Goal: Ask a question

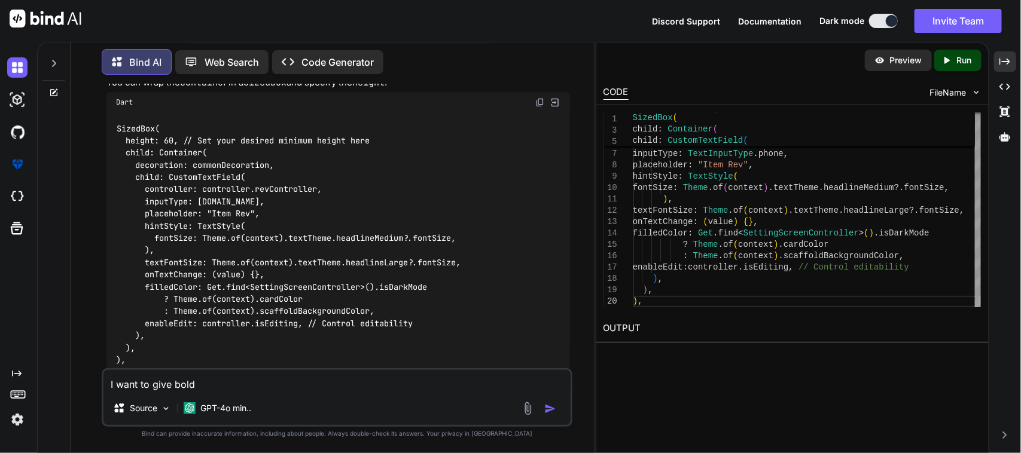
drag, startPoint x: 0, startPoint y: 0, endPoint x: 19, endPoint y: 365, distance: 365.4
click at [19, 365] on div "Created with Pixso. Bind AI Web Search Created with Pixso. Code Generator You B…" at bounding box center [510, 248] width 1021 height 412
type textarea "H"
type textarea "x"
type textarea "He"
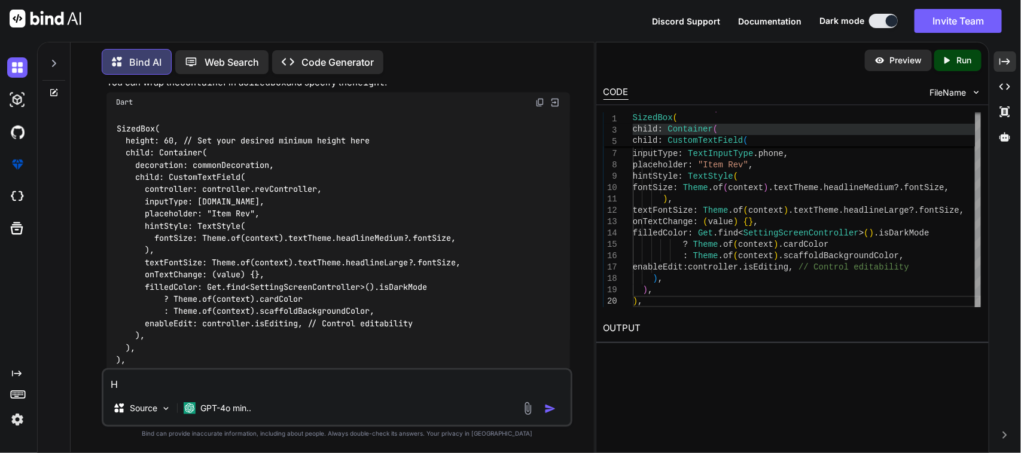
type textarea "x"
type textarea "Her"
type textarea "x"
type textarea "Here"
type textarea "x"
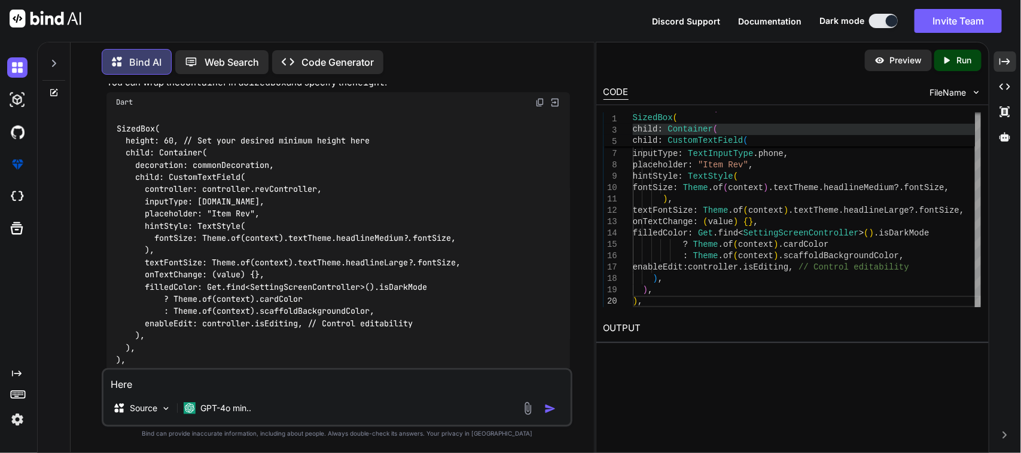
type textarea "Here"
type textarea "x"
type textarea "Here I"
type textarea "x"
type textarea "Here I"
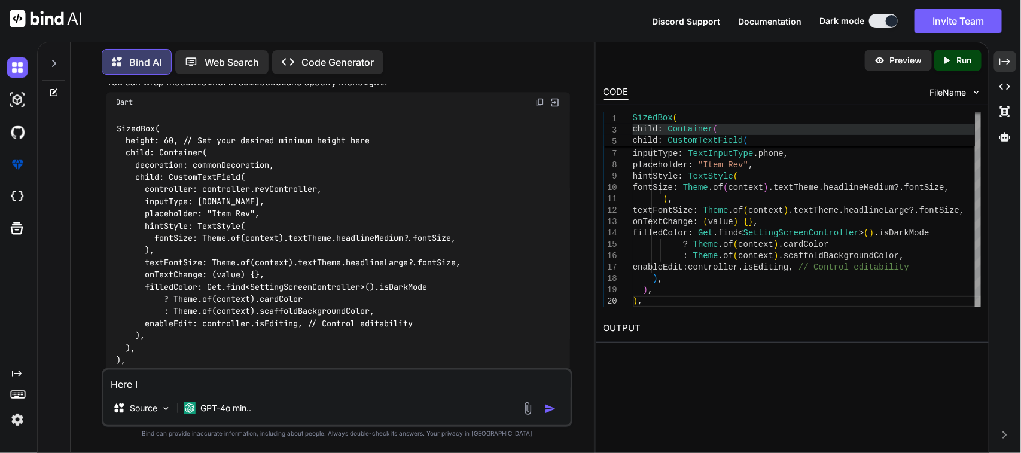
type textarea "x"
type textarea "Here I w"
type textarea "x"
type textarea "Here I wa"
type textarea "x"
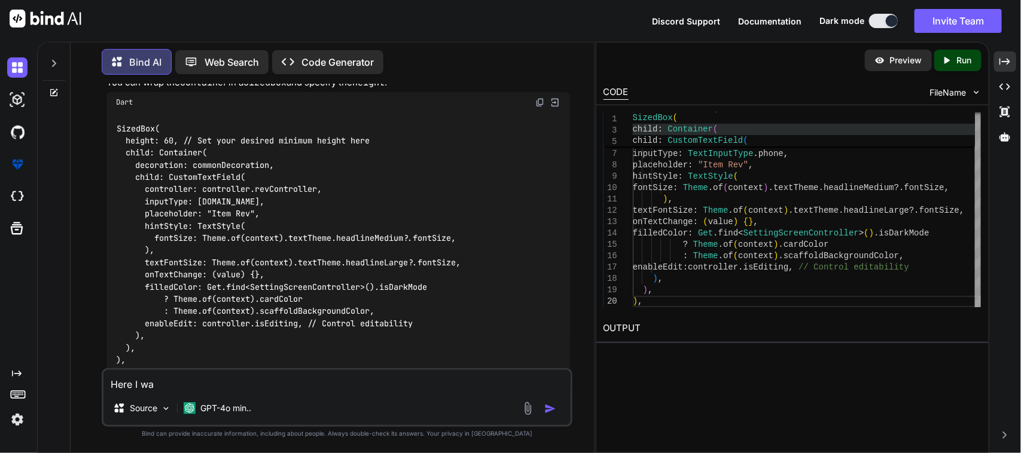
type textarea "Here I wan"
type textarea "x"
type textarea "Here I want"
type textarea "x"
type textarea "Here I want"
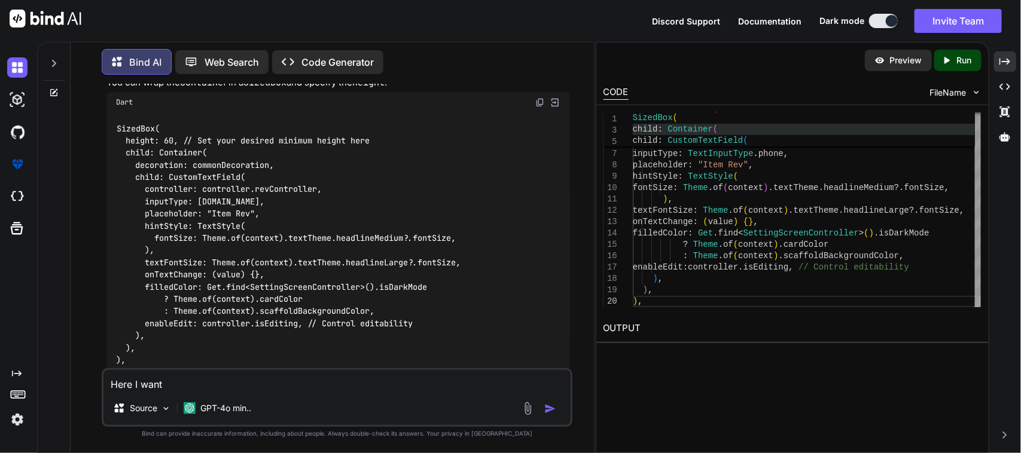
type textarea "x"
type textarea "Here I want o"
type textarea "x"
type textarea "Here I want o"
type textarea "x"
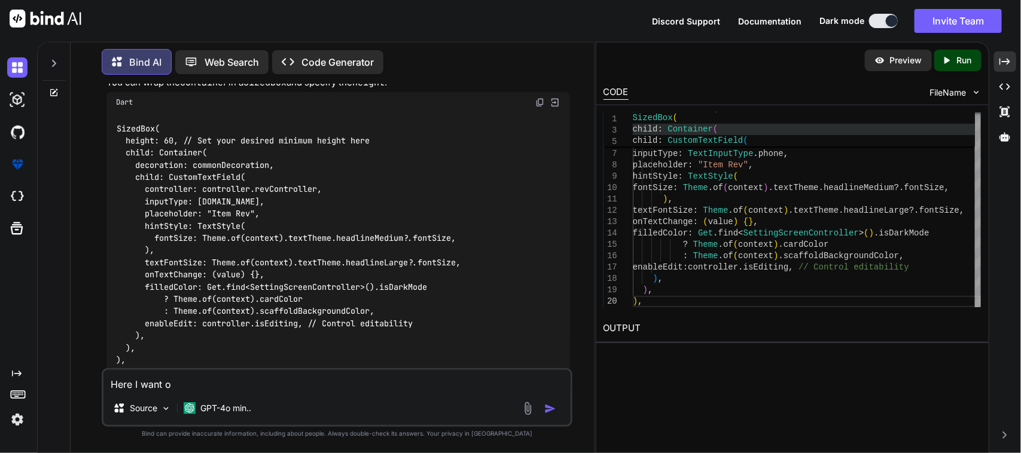
type textarea "Here I want o"
type textarea "x"
type textarea "Here I want"
type textarea "x"
type textarea "Here I want"
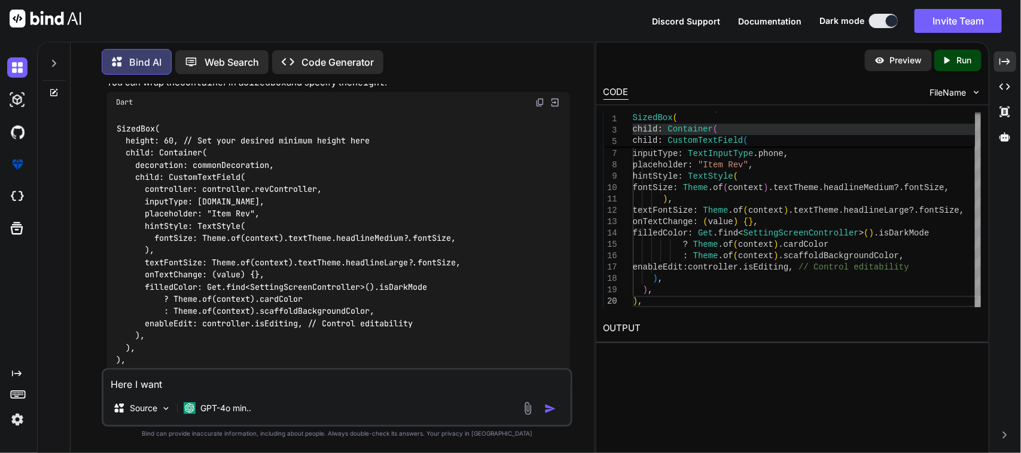
type textarea "x"
type textarea "Here I want"
type textarea "x"
type textarea "Here I want t"
type textarea "x"
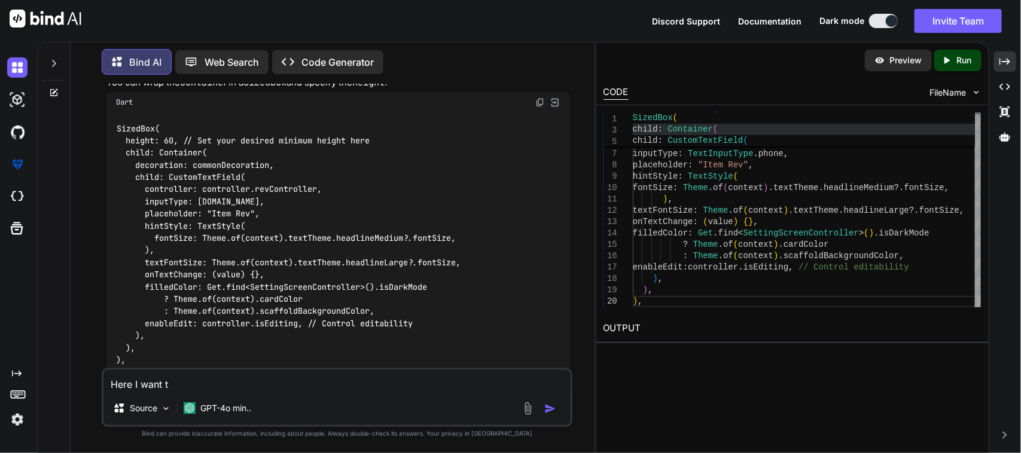
type textarea "Here I want to"
type textarea "x"
type textarea "Here I want to"
type textarea "x"
type textarea "Here I want to m"
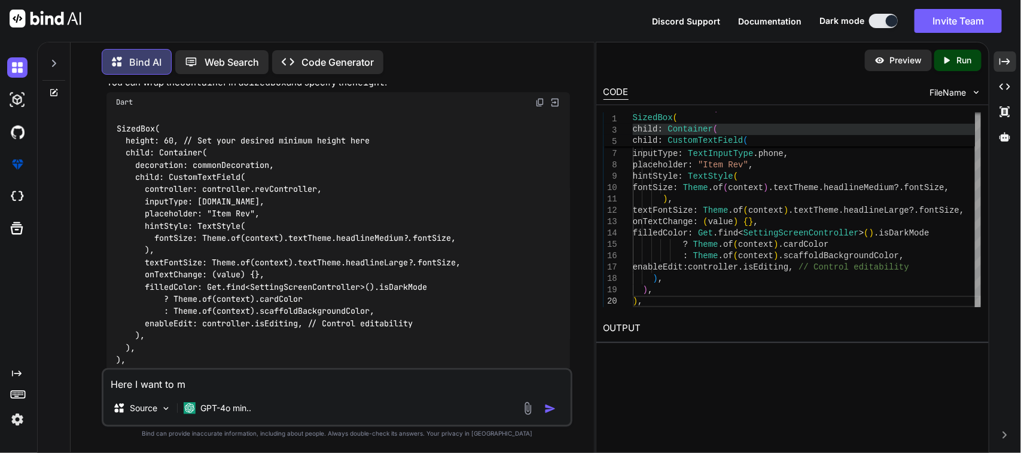
type textarea "x"
type textarea "Here I want to mo"
type textarea "x"
type textarea "Here I want to mod"
type textarea "x"
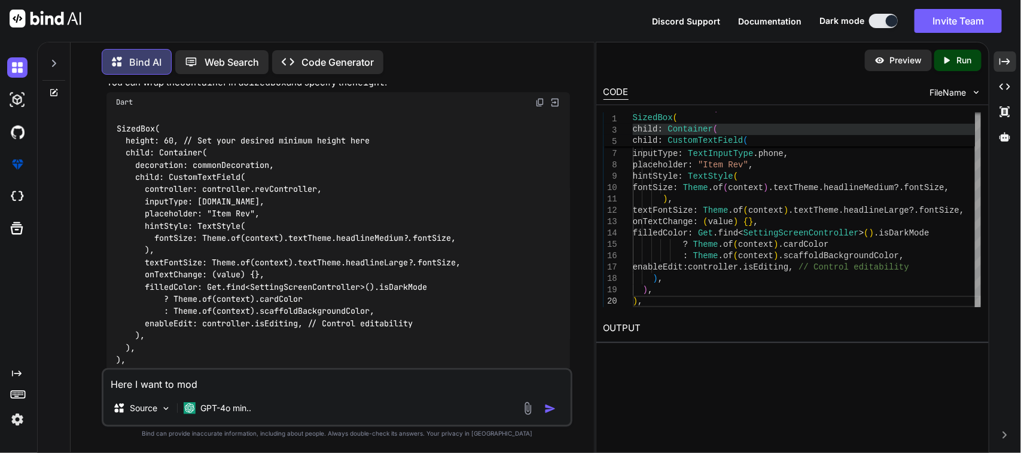
type textarea "Here I want to [PERSON_NAME]"
type textarea "x"
type textarea "Here I want to modif"
type textarea "x"
type textarea "Here I want to modify"
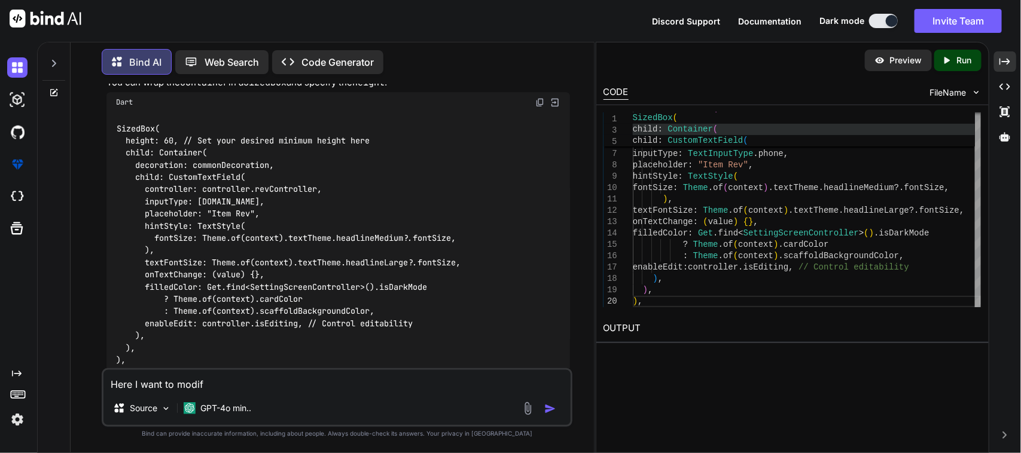
type textarea "x"
type textarea "Here I want to modify"
type textarea "x"
type textarea "Here I want to modify m"
type textarea "x"
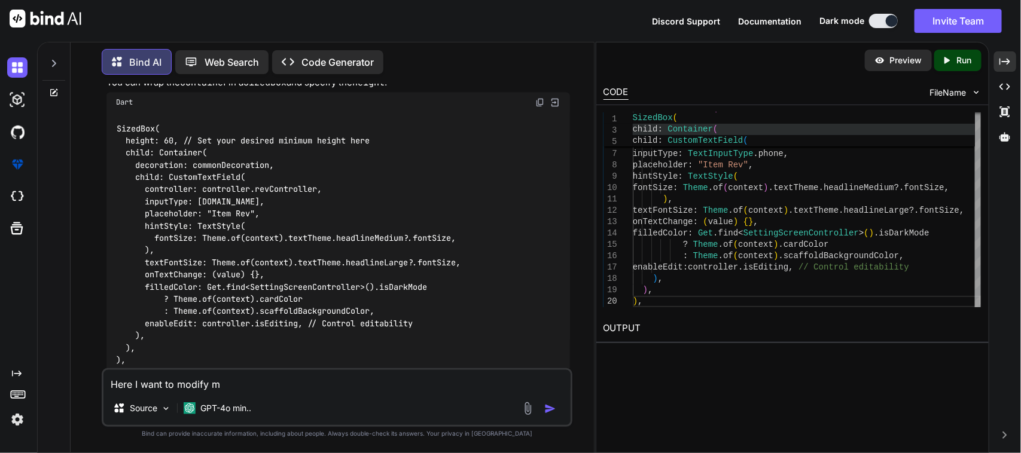
type textarea "Here I want to modify my"
type textarea "x"
type textarea "Here I want to modify my"
type textarea "x"
type textarea "Here I want to modify my s"
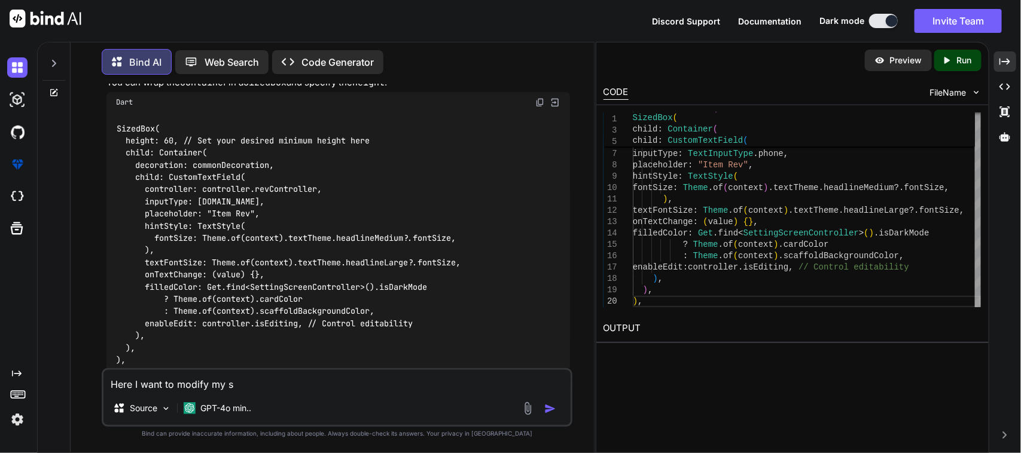
type textarea "x"
type textarea "Here I want to modify my sc"
type textarea "x"
type textarea "Here I want to modify my scr"
type textarea "x"
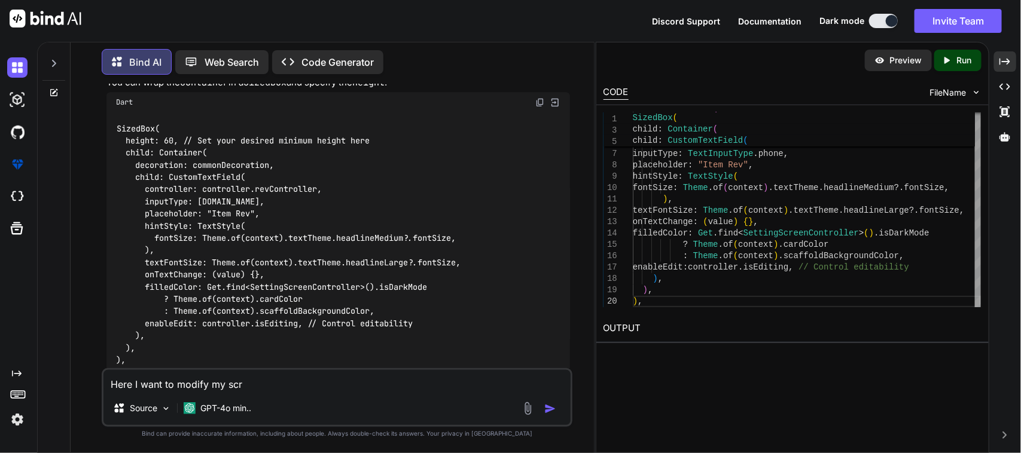
type textarea "Here I want to modify my scre"
type textarea "x"
type textarea "Here I want to modify my scree"
type textarea "x"
type textarea "Here I want to modify my screen"
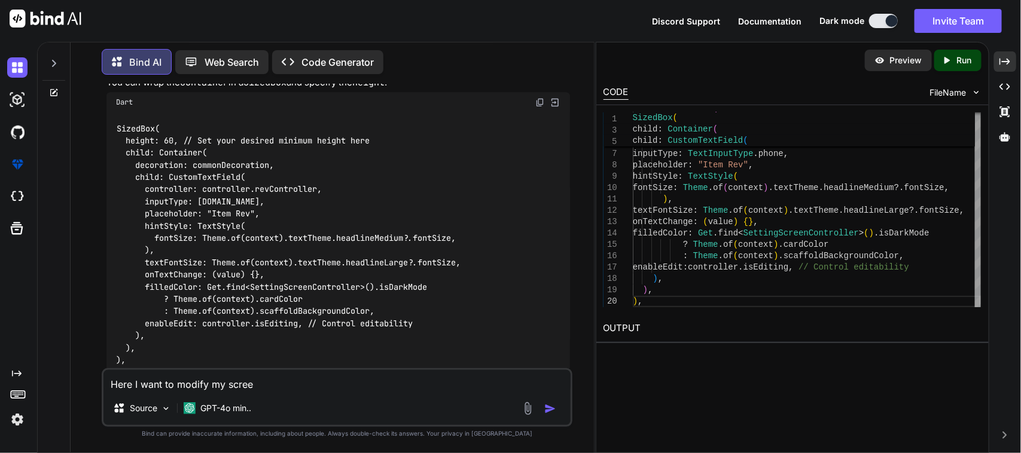
type textarea "x"
type textarea "Here I want to modify my scree"
type textarea "x"
type textarea "Here I want to modify my scre"
type textarea "x"
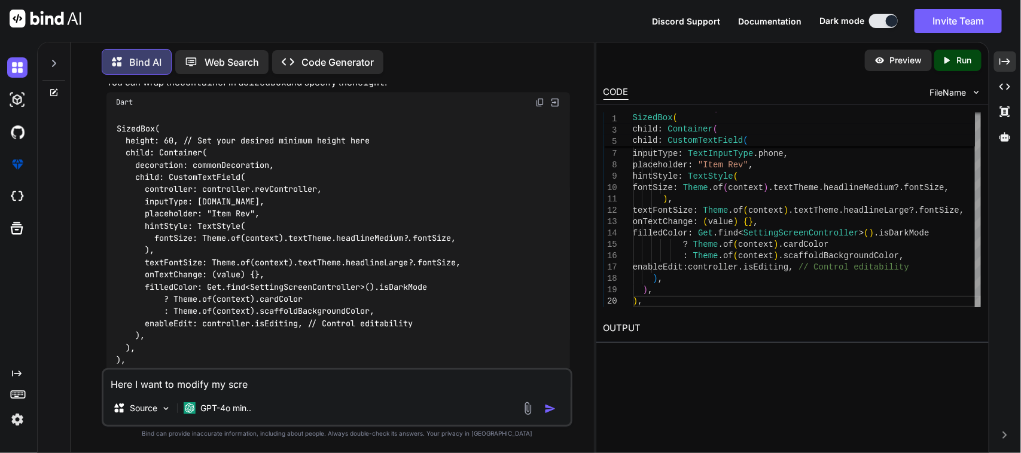
type textarea "Here I want to modify my scr"
type textarea "x"
type textarea "Here I want to modify my sc"
type textarea "x"
type textarea "Here I want to modify my s"
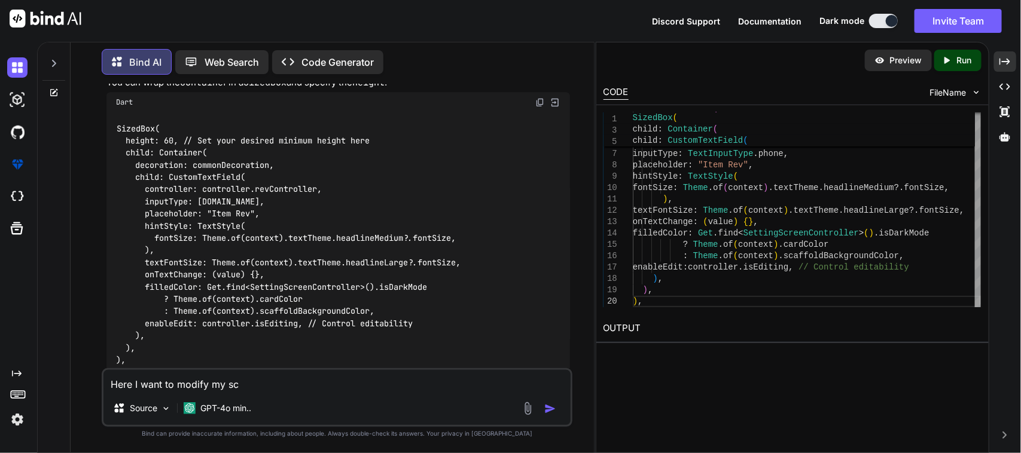
type textarea "x"
type textarea "Here I want to modify my"
type textarea "x"
type textarea "Here I want to modify my"
type textarea "x"
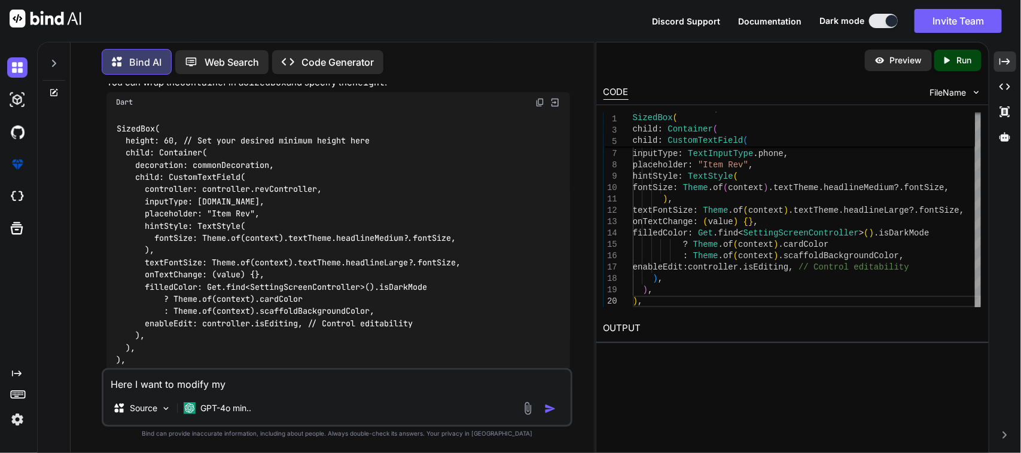
type textarea "Here I want to modify m"
type textarea "x"
type textarea "Here I want to modify"
type textarea "x"
type textarea "Here I want to modify"
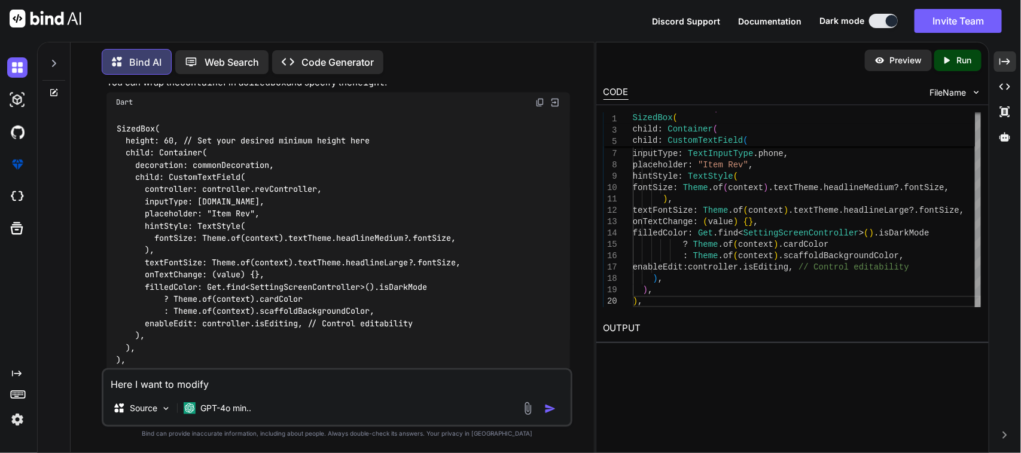
type textarea "x"
type textarea "Here I want to modify"
type textarea "x"
type textarea "Here I want to modify I"
type textarea "x"
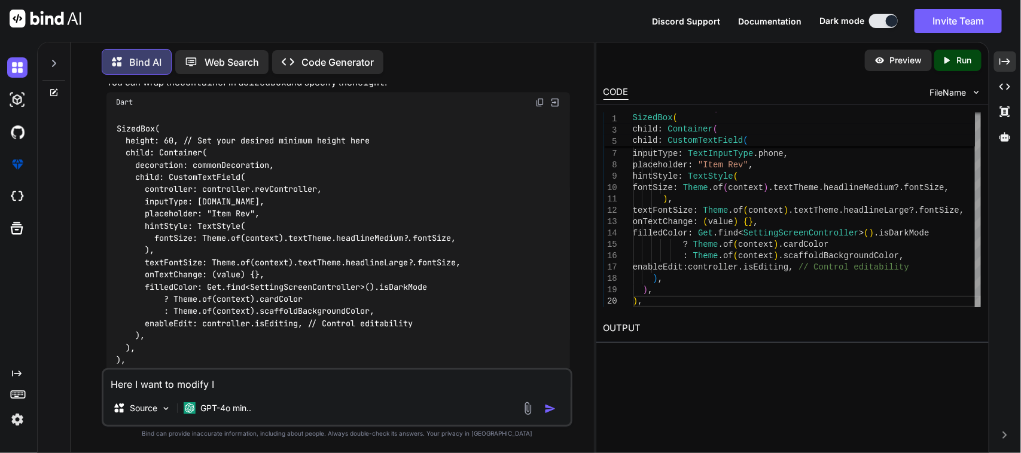
type textarea "Here I want to modify It"
type textarea "x"
type textarea "Here I want to modify Ite"
type textarea "x"
type textarea "Here I want to modify Item"
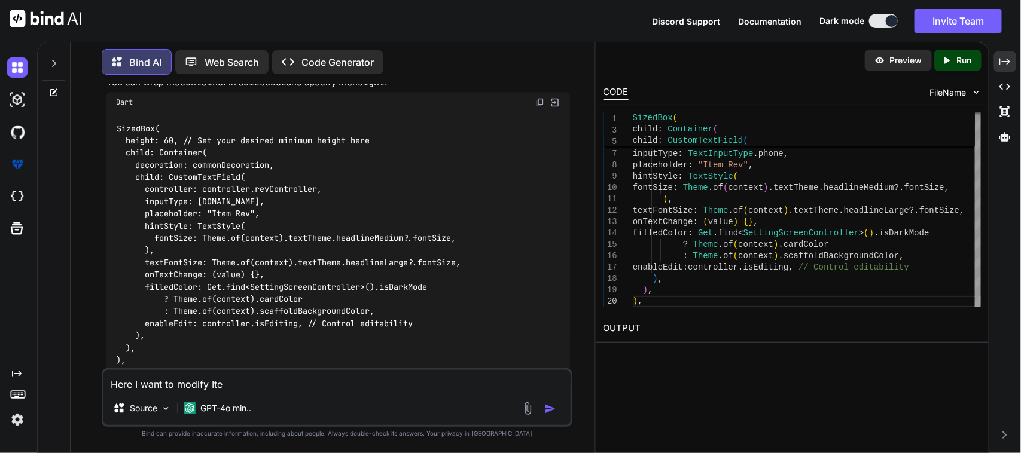
type textarea "x"
type textarea "Here I want to modify Item"
type textarea "x"
type textarea "Here I want to modify Item N"
type textarea "x"
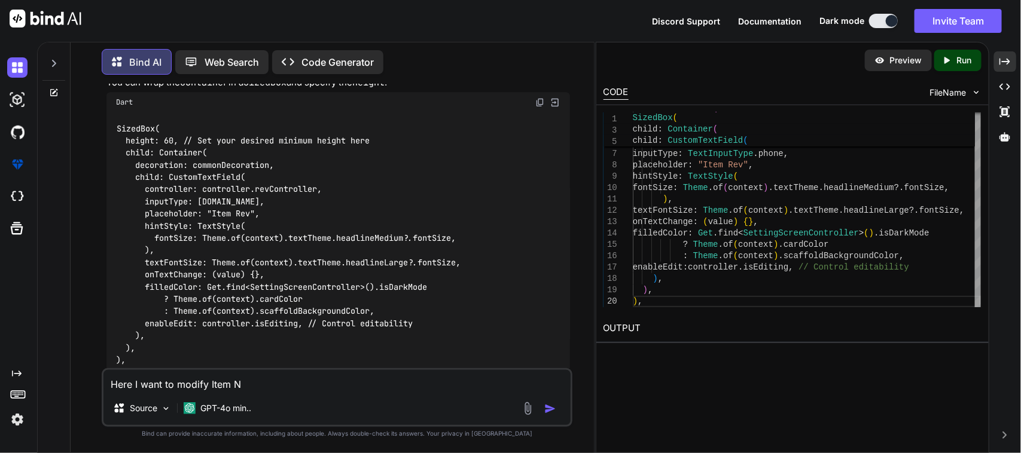
type textarea "Here I want to modify Item Nu"
type textarea "x"
type textarea "Here I want to modify Item Num"
type textarea "x"
type textarea "Here I want to modify Item Numb"
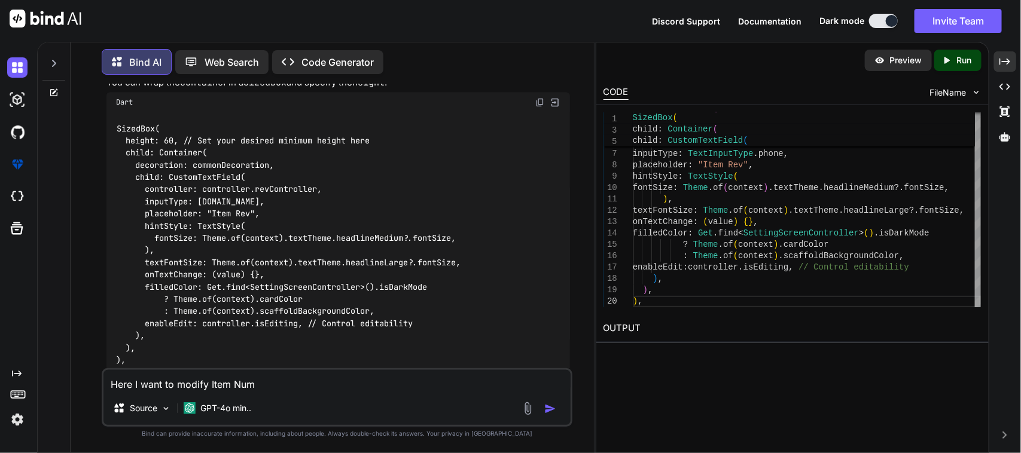
type textarea "x"
type textarea "Here I want to modify Item Numbe"
type textarea "x"
type textarea "Here I want to modify Item Number"
type textarea "x"
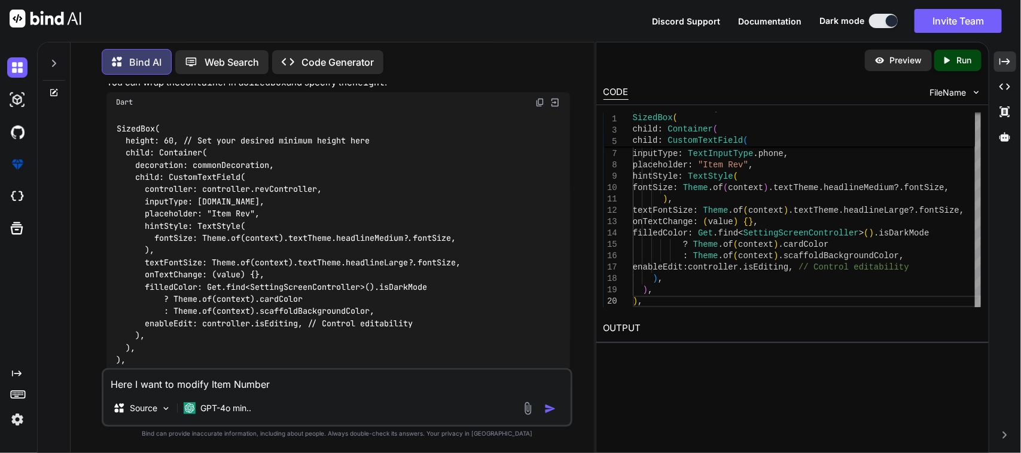
type textarea "Here I want to modify Item Number"
type textarea "x"
type textarea "Here I want to modify Item Number f"
type textarea "x"
type textarea "Here I want to modify Item Number fi"
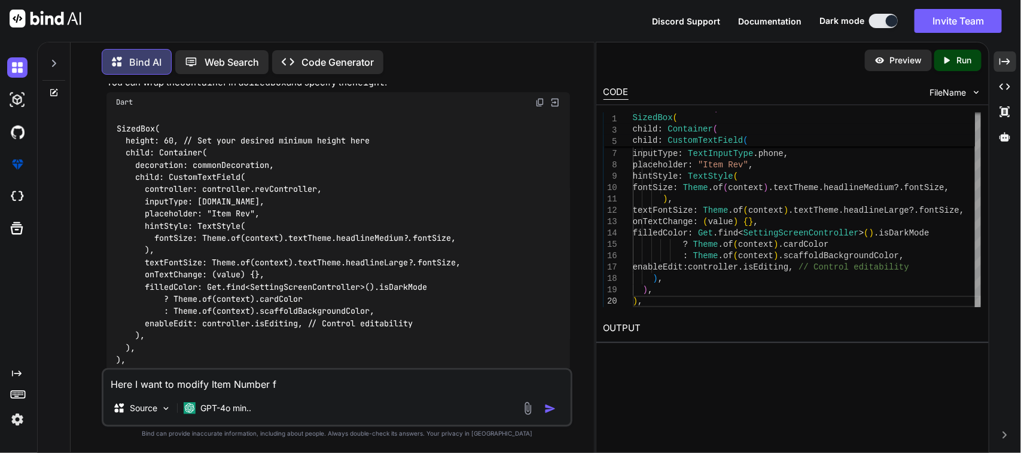
type textarea "x"
type textarea "Here I want to modify Item Number fie"
type textarea "x"
type textarea "Here I want to modify Item Number fiel"
type textarea "x"
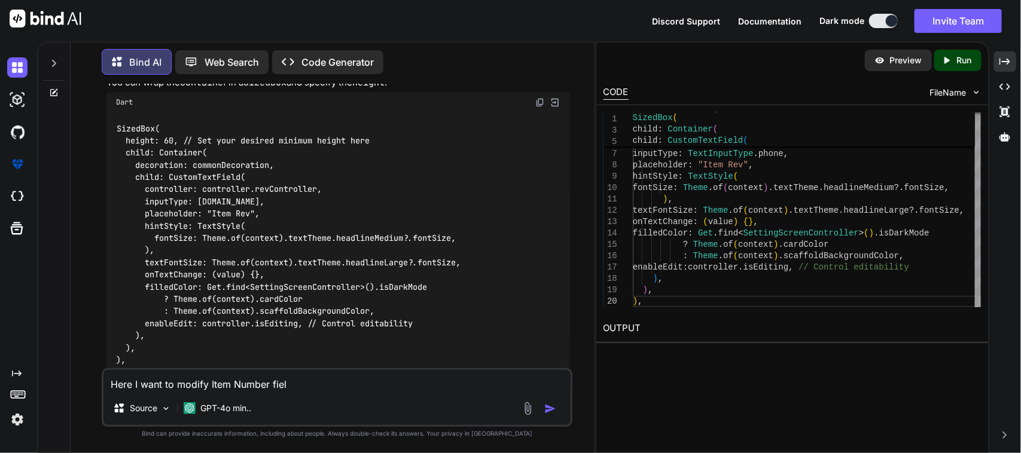
type textarea "Here I want to modify Item Number field"
type textarea "x"
type textarea "Here I want to modify Item Number field"
type textarea "x"
type textarea "Here I want to modify Item Number field I"
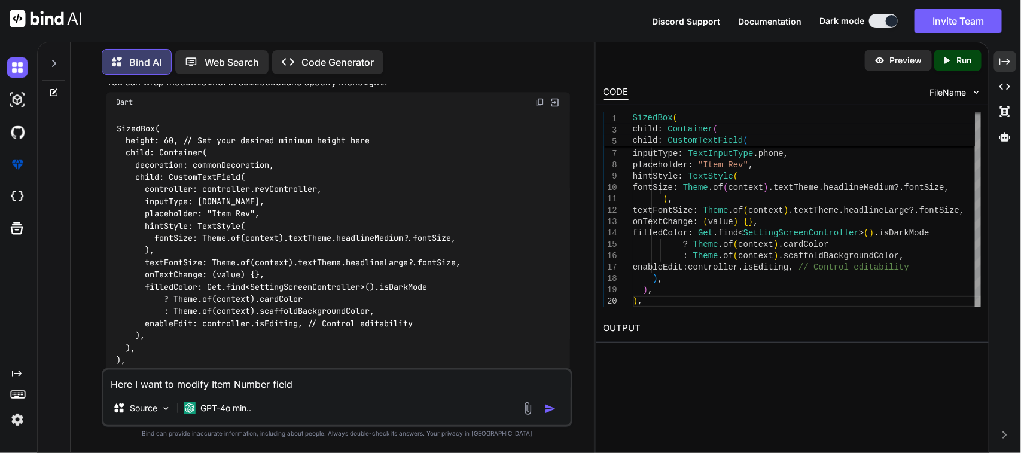
type textarea "x"
type textarea "Here I want to modify Item Number field If"
type textarea "x"
type textarea "Here I want to modify Item Number field If"
type textarea "x"
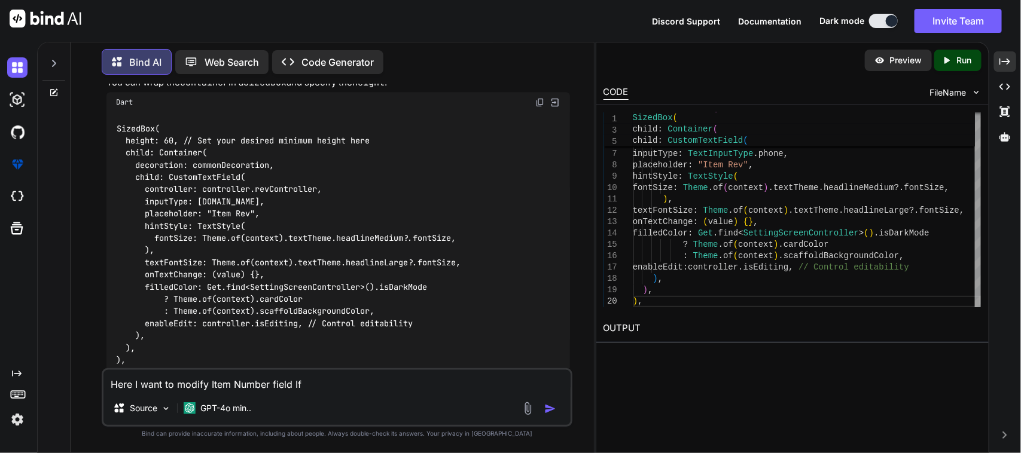
click at [109, 385] on textarea "Here I want to modify Item Number field If" at bounding box center [337, 381] width 468 height 22
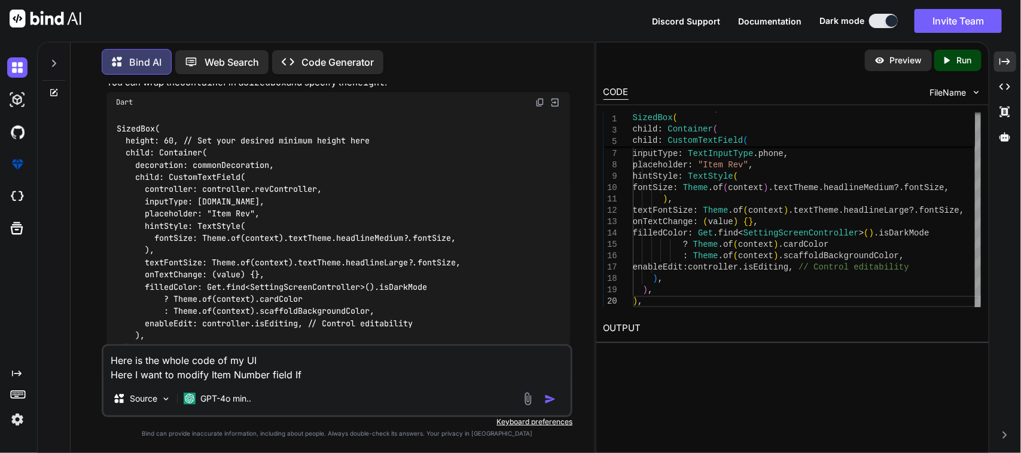
paste textarea "import 'package:sciton_scms/const/app_imports.dart'; import 'package:sciton_scm…"
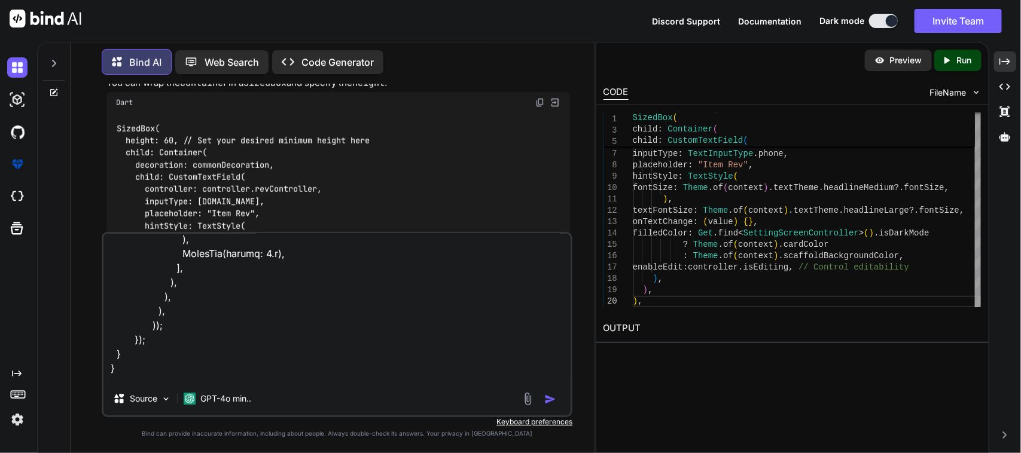
scroll to position [10072, 0]
click at [467, 377] on textarea at bounding box center [337, 308] width 468 height 148
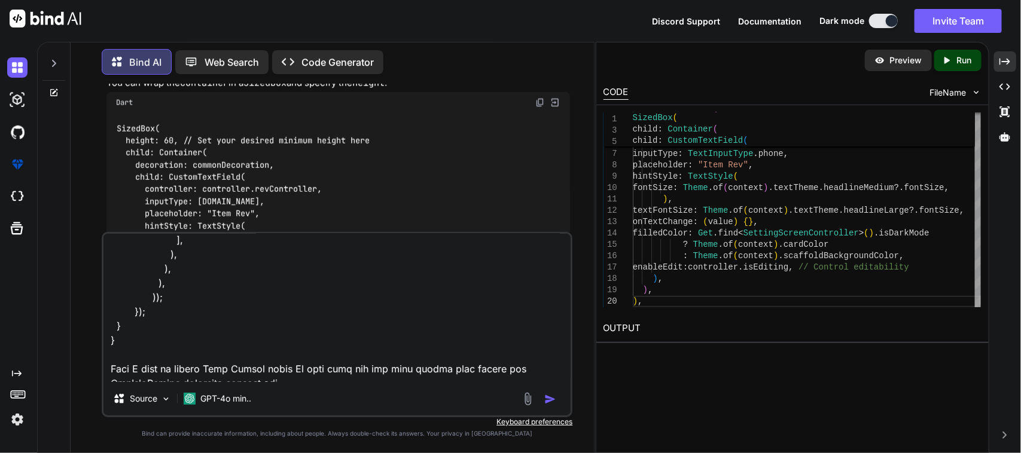
paste textarea "controller.itemRevision.toString(),"
type textarea "Here is the whole code of my UI import 'package:sciton_scms/const/app_imports.d…"
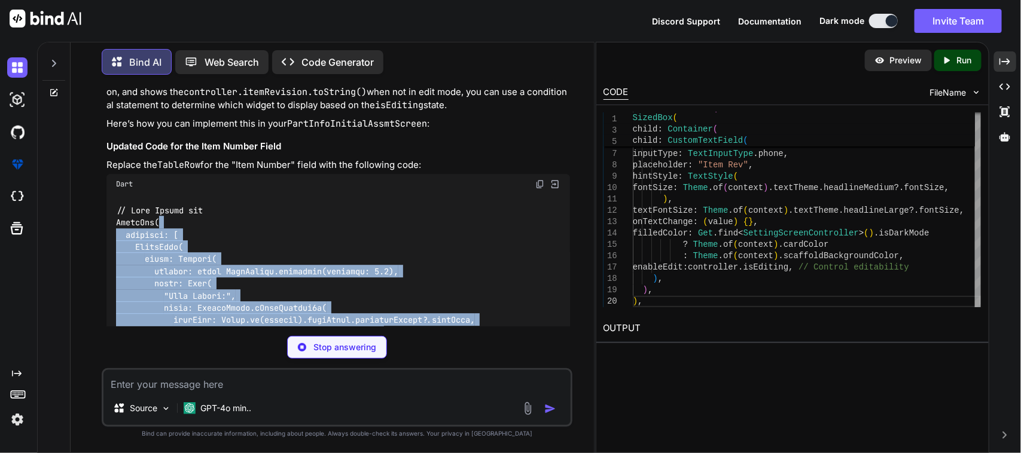
scroll to position [25942, 0]
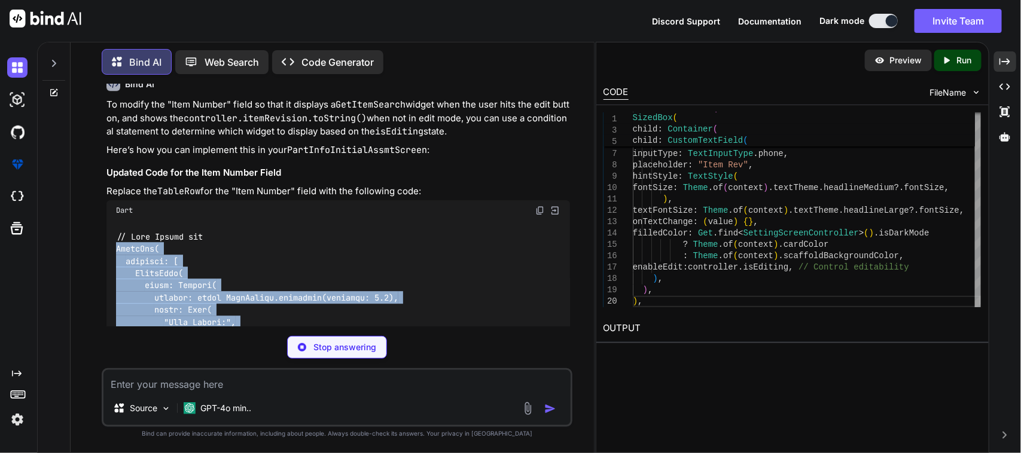
drag, startPoint x: 178, startPoint y: 211, endPoint x: 115, endPoint y: 200, distance: 63.0
copy code "TableRow( children: [ TableCell( child: Padding( padding: const EdgeInsets.symm…"
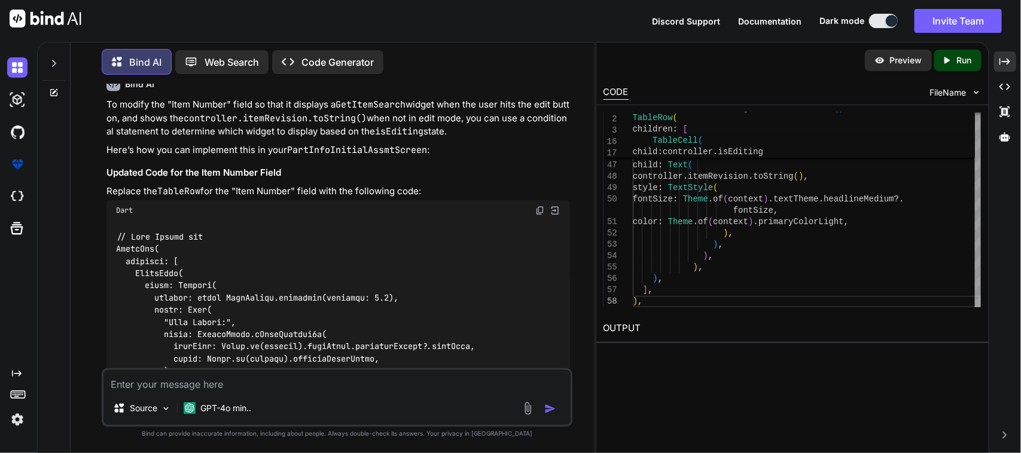
click at [328, 383] on textarea at bounding box center [337, 381] width 468 height 22
type textarea "I"
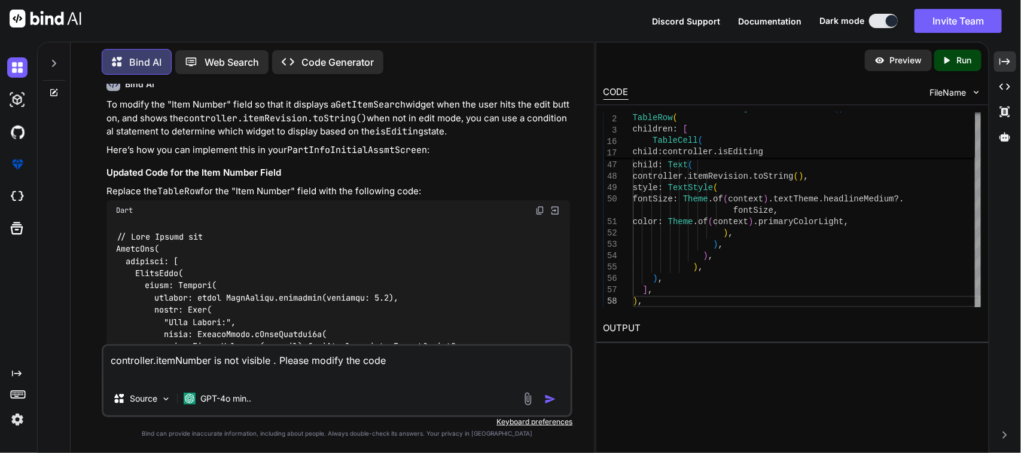
paste textarea "TableRow( children: [ TableCell( child: Padding( padding: const EdgeInsets.symm…"
type textarea "controller.itemNumber is not visible . Please modify the code TableRow( childre…"
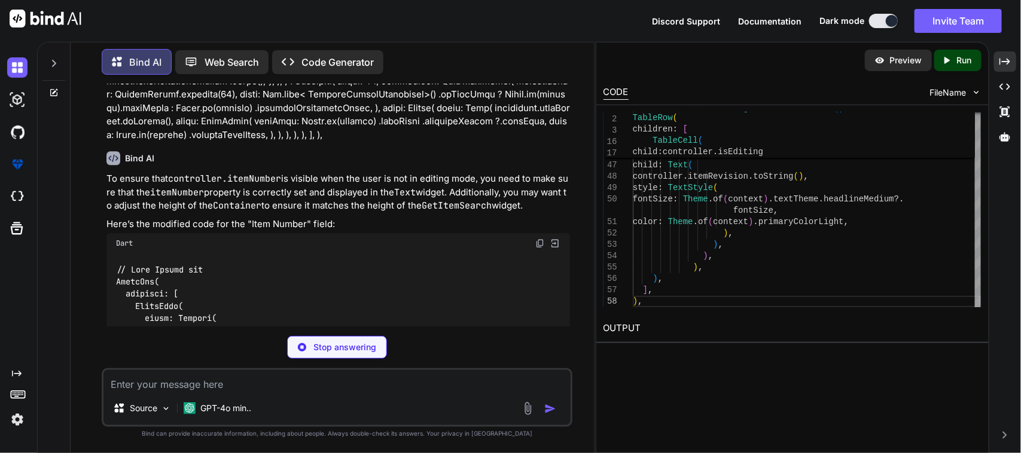
scroll to position [27981, 0]
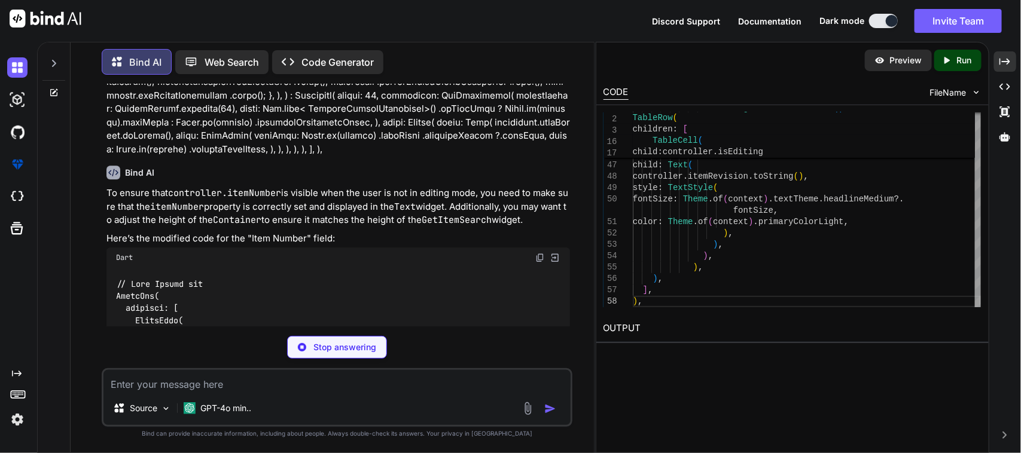
click at [542, 253] on img at bounding box center [540, 258] width 10 height 10
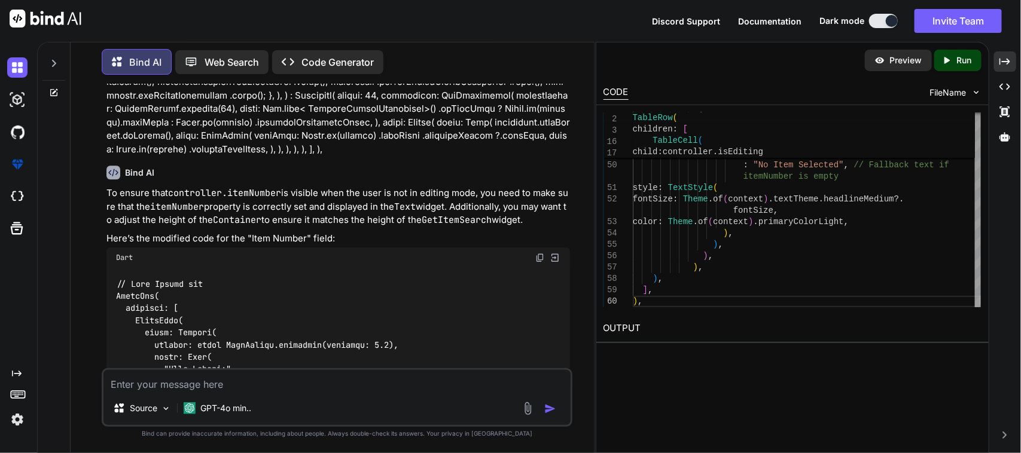
click at [157, 382] on textarea at bounding box center [337, 381] width 468 height 22
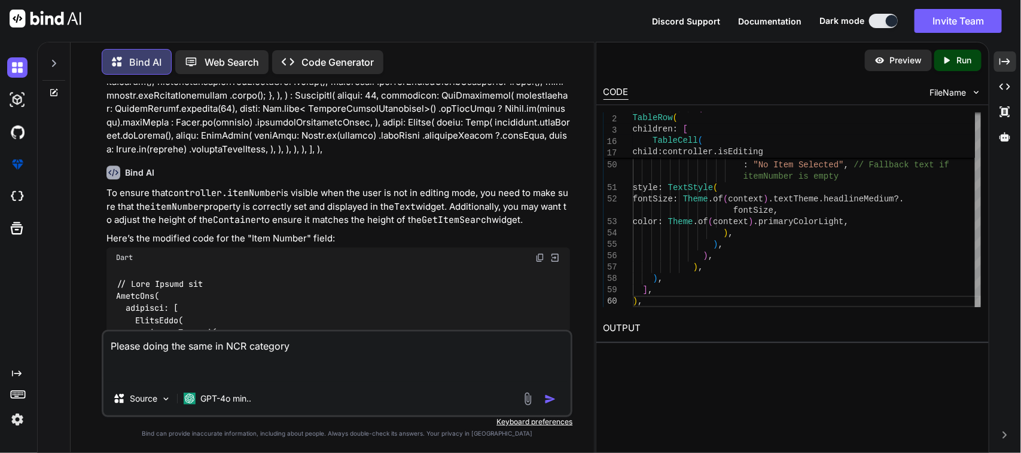
paste textarea "TableCell( child: Container( decoration: BoxDecoration( borderRadius: BorderRad…"
type textarea "Please doing the same in NCR category TableCell( child: Container( decoration: …"
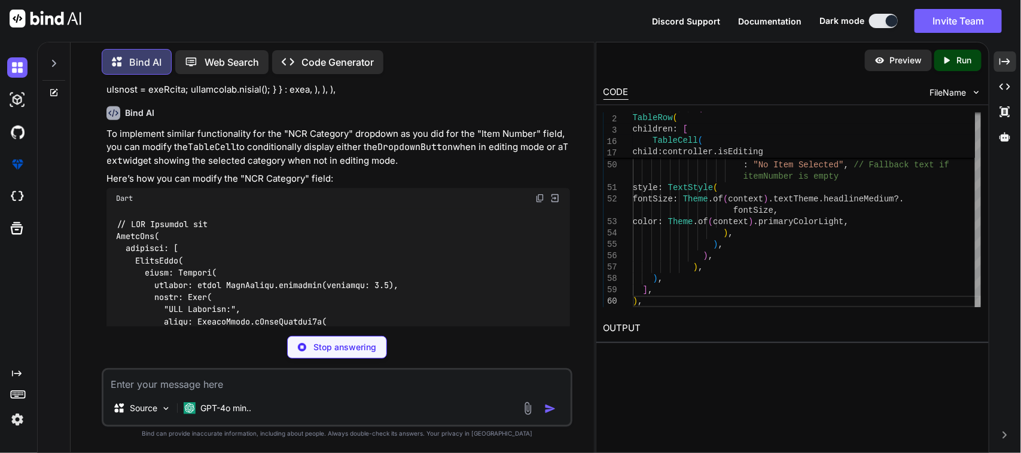
scroll to position [29209, 0]
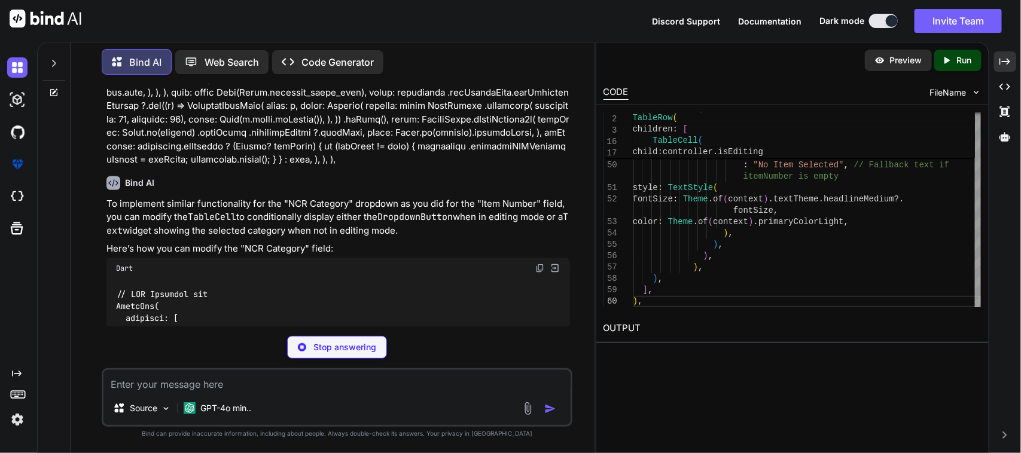
click at [539, 264] on img at bounding box center [540, 269] width 10 height 10
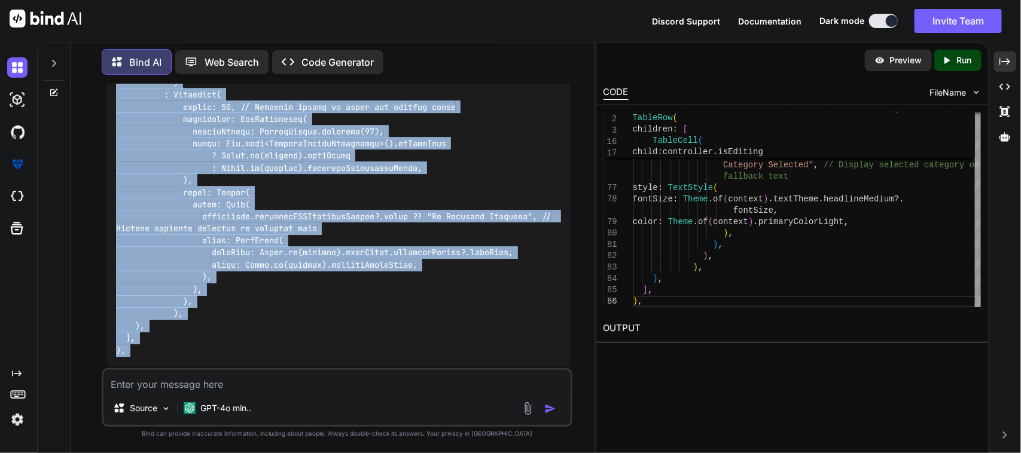
scroll to position [30323, 0]
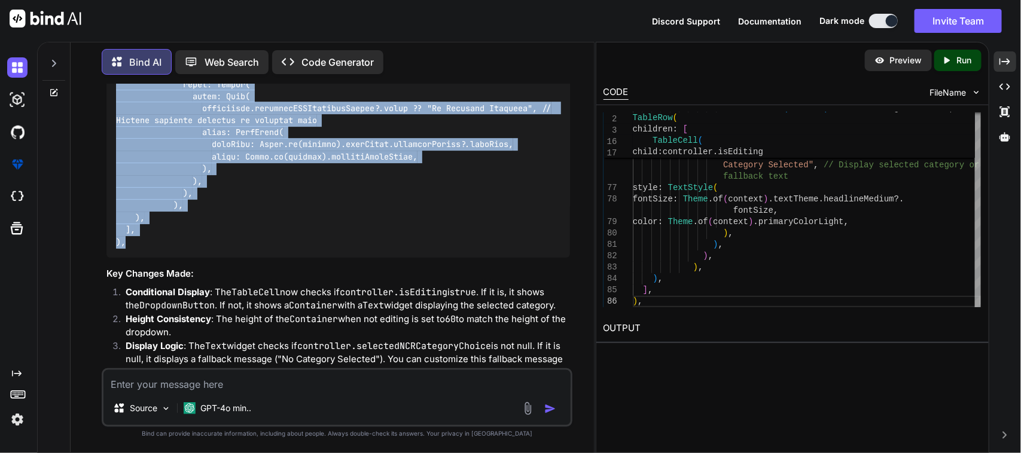
drag, startPoint x: 136, startPoint y: 114, endPoint x: 228, endPoint y: 182, distance: 114.1
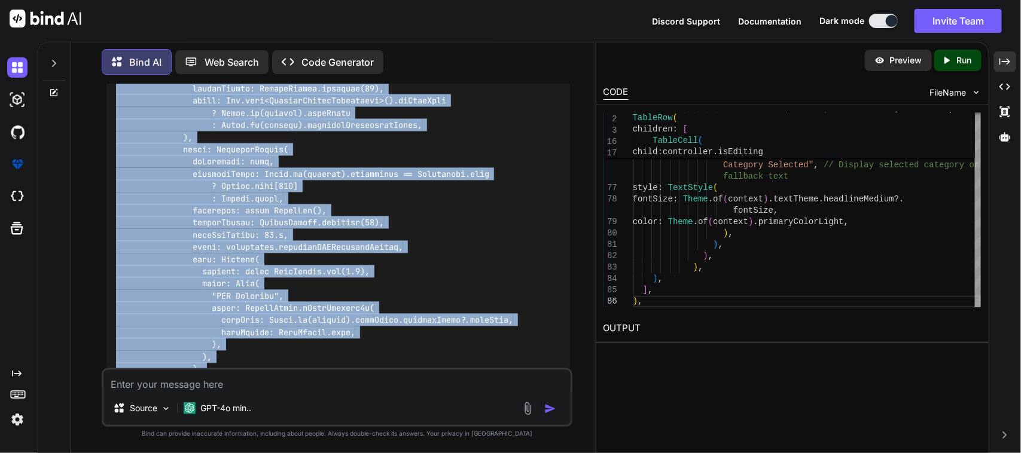
scroll to position [29276, 0]
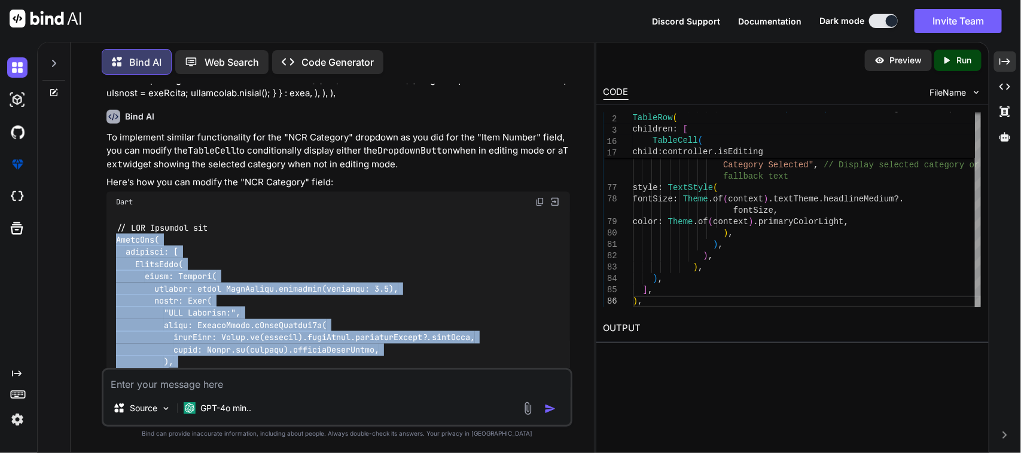
drag, startPoint x: 226, startPoint y: 183, endPoint x: 83, endPoint y: 184, distance: 143.6
click at [83, 184] on div "You Bind AI To modify your PartInfoInitialAssmtScreen so that it allows users t…" at bounding box center [337, 268] width 514 height 368
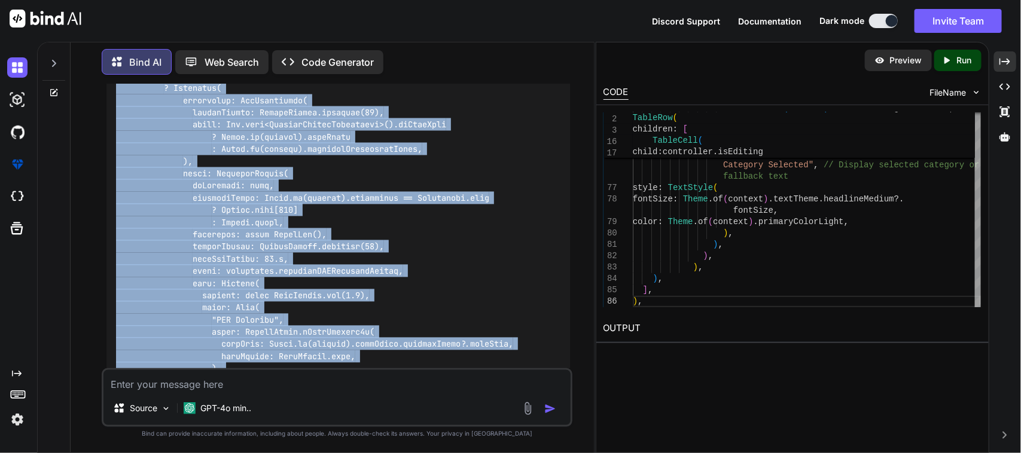
scroll to position [29949, 0]
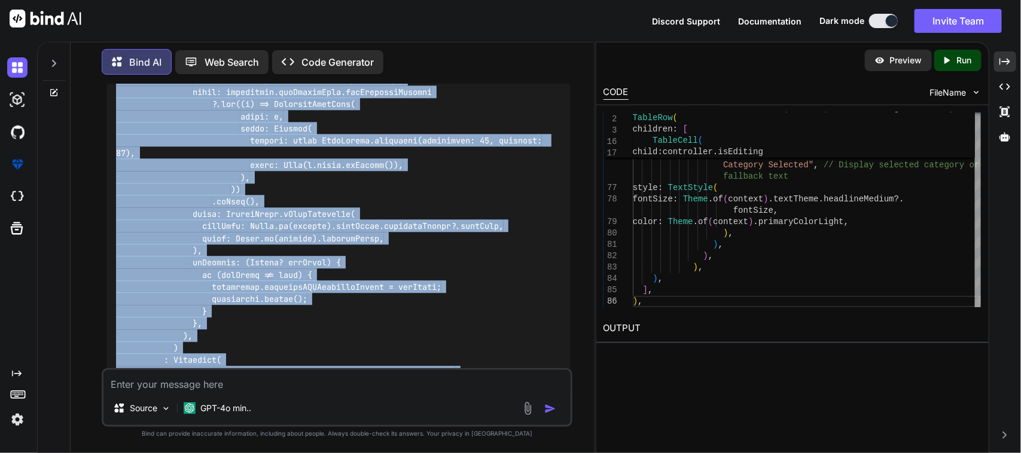
click at [179, 373] on textarea at bounding box center [337, 381] width 468 height 22
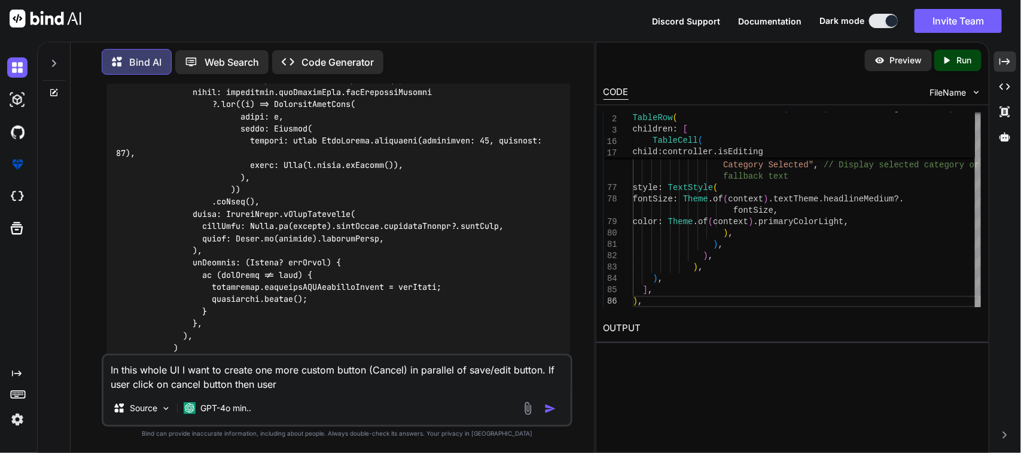
click at [308, 383] on textarea "In this whole UI I want to create one more custom button (Cancel) in parallel o…" at bounding box center [337, 374] width 468 height 36
click at [510, 383] on textarea "In this whole UI I want to create one more custom button (Cancel) in parallel o…" at bounding box center [337, 374] width 468 height 36
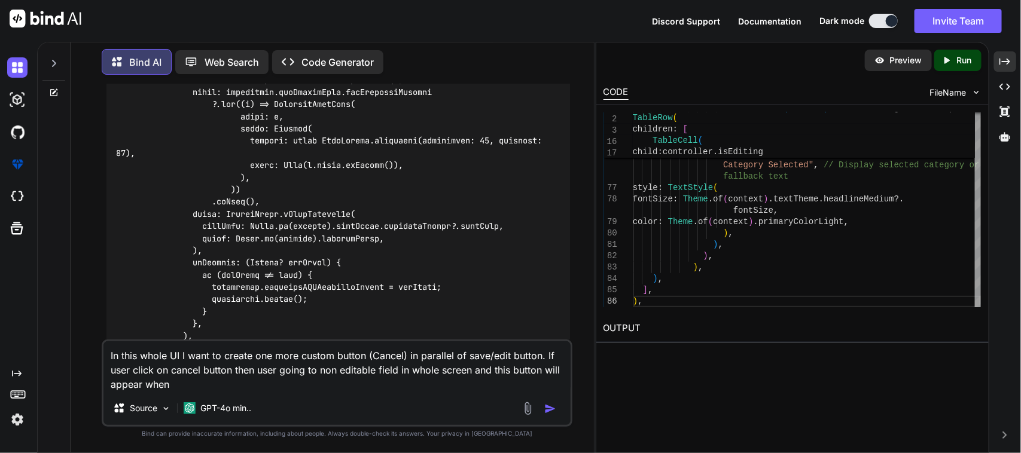
click at [275, 386] on textarea "In this whole UI I want to create one more custom button (Cancel) in parallel o…" at bounding box center [337, 367] width 468 height 50
type textarea "In this whole UI I want to create one more custom button (Cancel) in parallel o…"
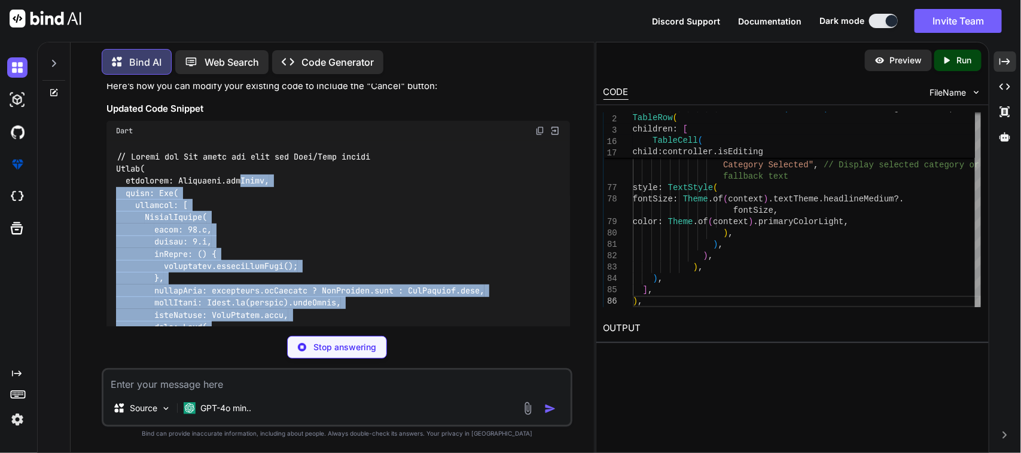
scroll to position [30827, 0]
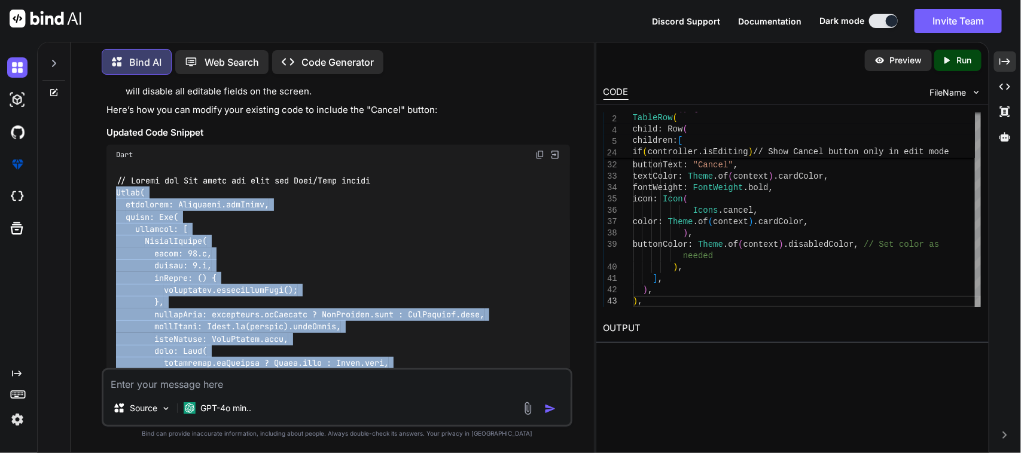
drag, startPoint x: 215, startPoint y: 181, endPoint x: 102, endPoint y: 130, distance: 124.8
click at [102, 130] on div "You Bind AI To modify your PartInfoInitialAssmtScreen so that it allows users t…" at bounding box center [337, 268] width 471 height 368
copy code "Align( alignment: Alignment.topRight, child: Row( children: [ CustomButton( wid…"
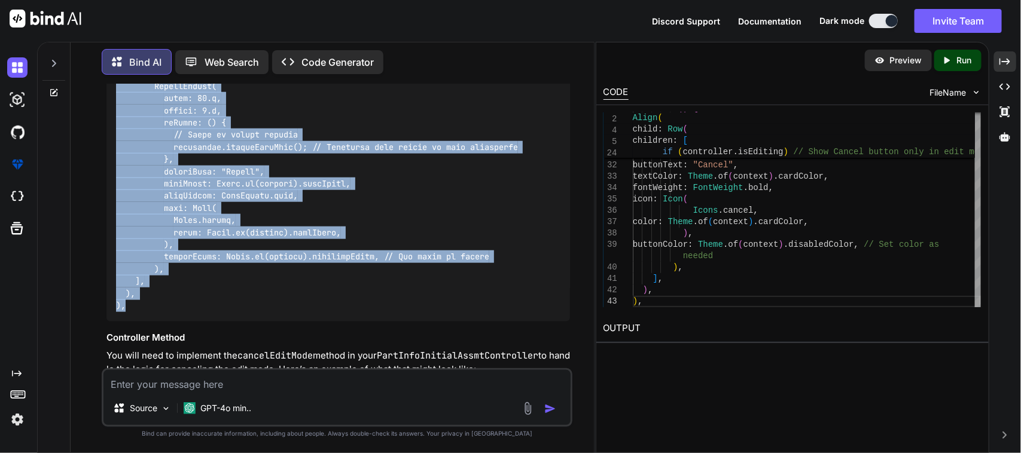
scroll to position [31351, 0]
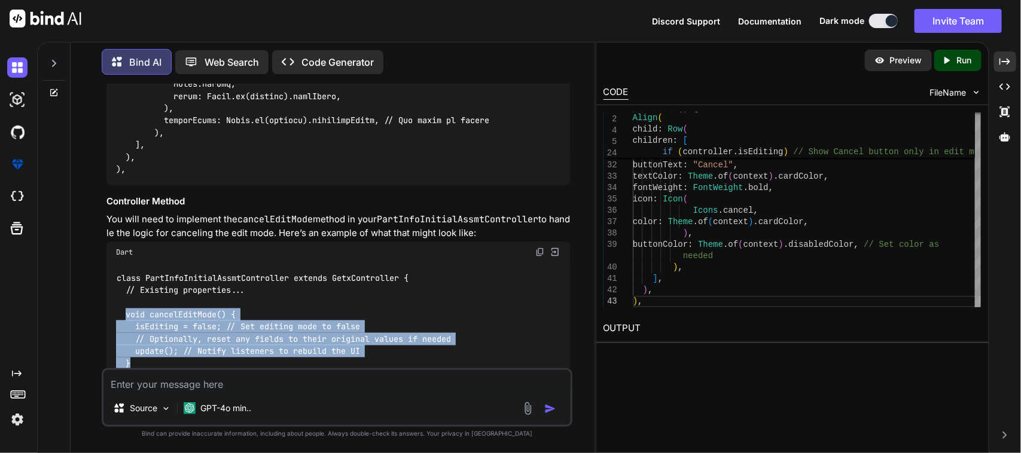
drag, startPoint x: 123, startPoint y: 252, endPoint x: 150, endPoint y: 300, distance: 54.1
click at [150, 300] on div "class PartInfoInitialAssmtController extends GetxController { // Existing prope…" at bounding box center [338, 327] width 464 height 129
copy code "void cancelEditMode() { isEditing = false; // Set editing mode to false // Opti…"
